Goal: Find specific page/section: Find specific page/section

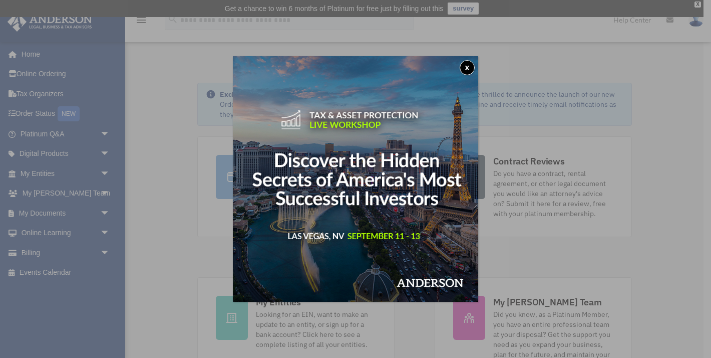
click at [464, 66] on button "x" at bounding box center [467, 67] width 15 height 15
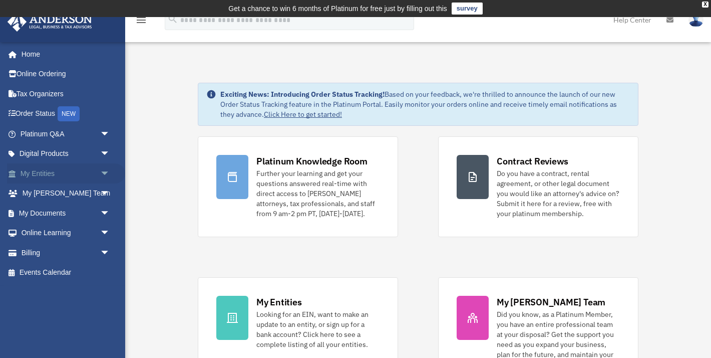
click at [92, 172] on link "My Entities arrow_drop_down" at bounding box center [66, 173] width 118 height 20
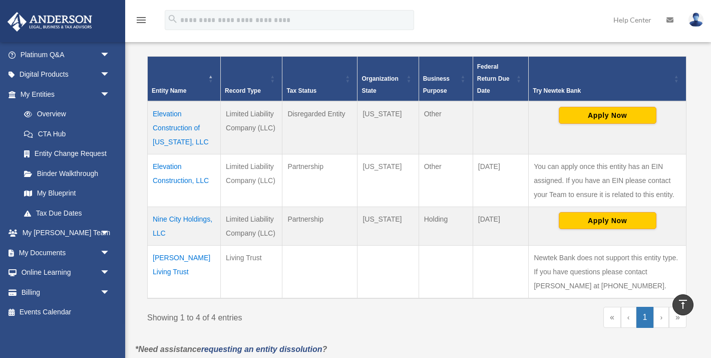
scroll to position [209, 0]
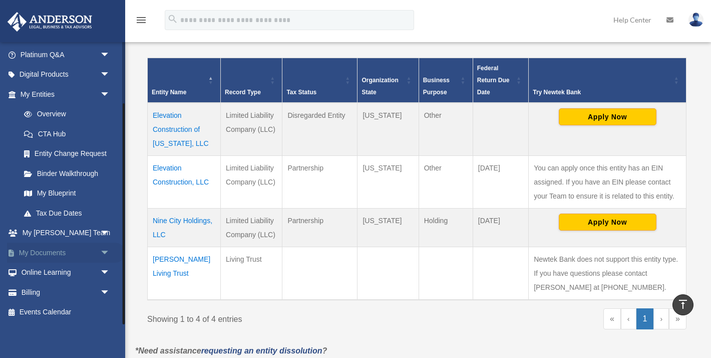
click at [74, 250] on link "My Documents arrow_drop_down" at bounding box center [66, 252] width 118 height 20
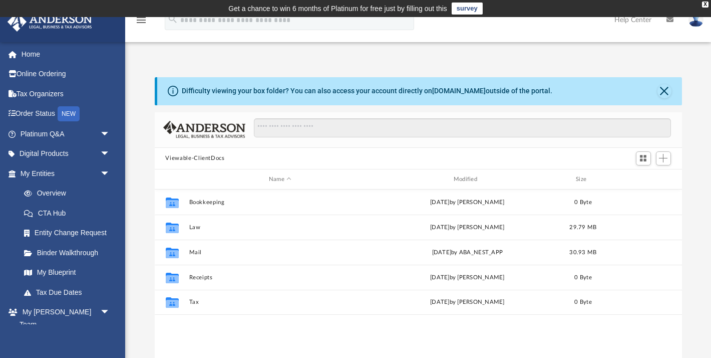
scroll to position [227, 527]
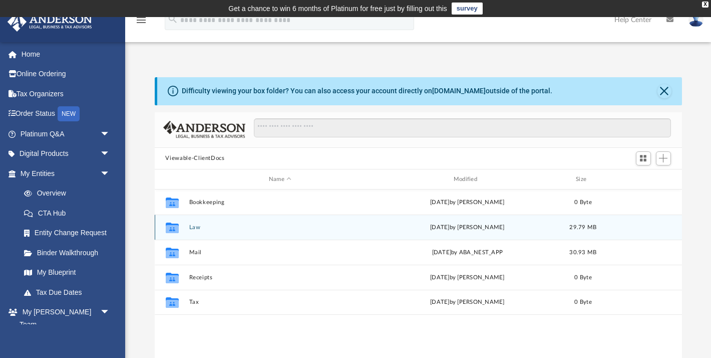
click at [197, 225] on button "Law" at bounding box center [280, 227] width 183 height 7
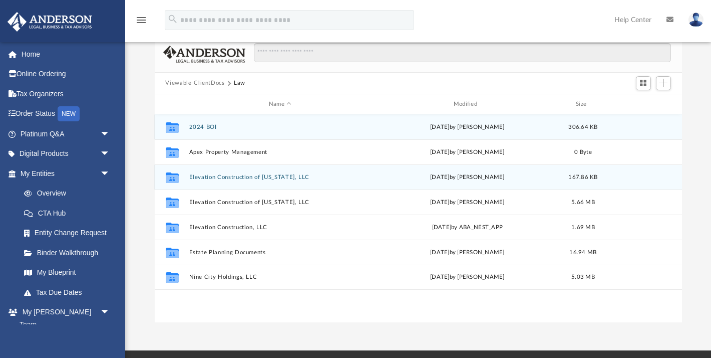
scroll to position [76, 0]
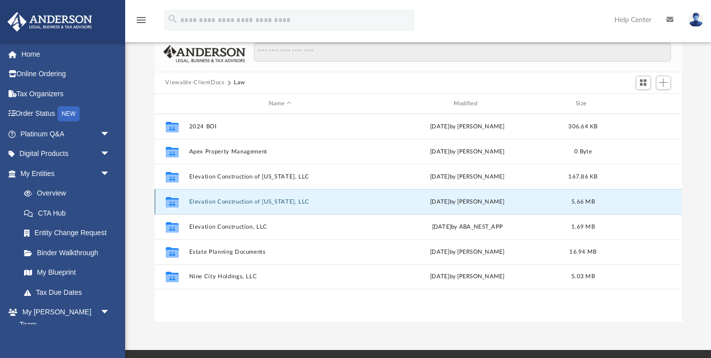
click at [260, 204] on button "Elevation Construction of [US_STATE], LLC" at bounding box center [280, 201] width 183 height 7
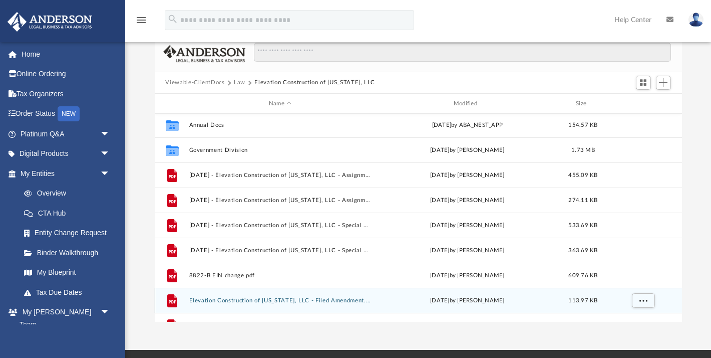
scroll to position [0, 0]
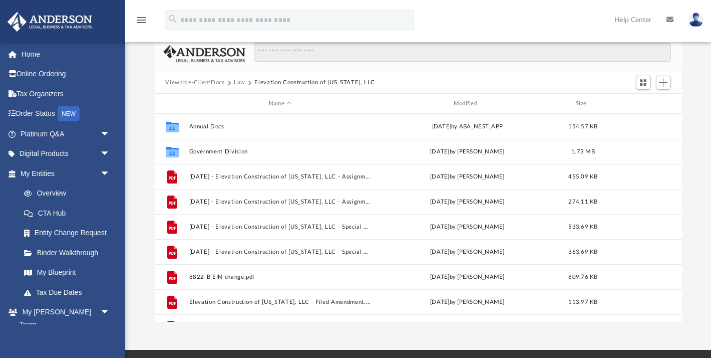
click at [238, 84] on button "Law" at bounding box center [240, 82] width 12 height 9
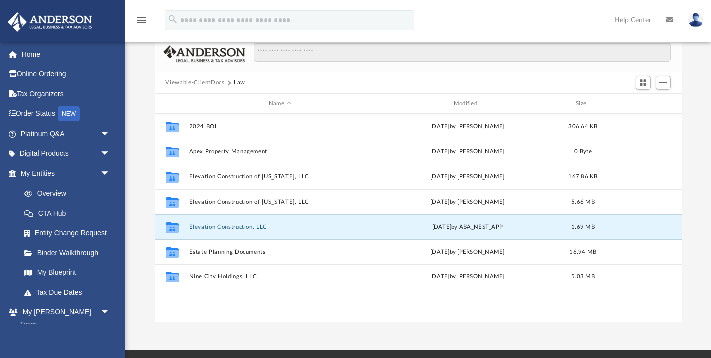
click at [249, 224] on button "Elevation Construction, LLC" at bounding box center [280, 226] width 183 height 7
